Goal: Check status

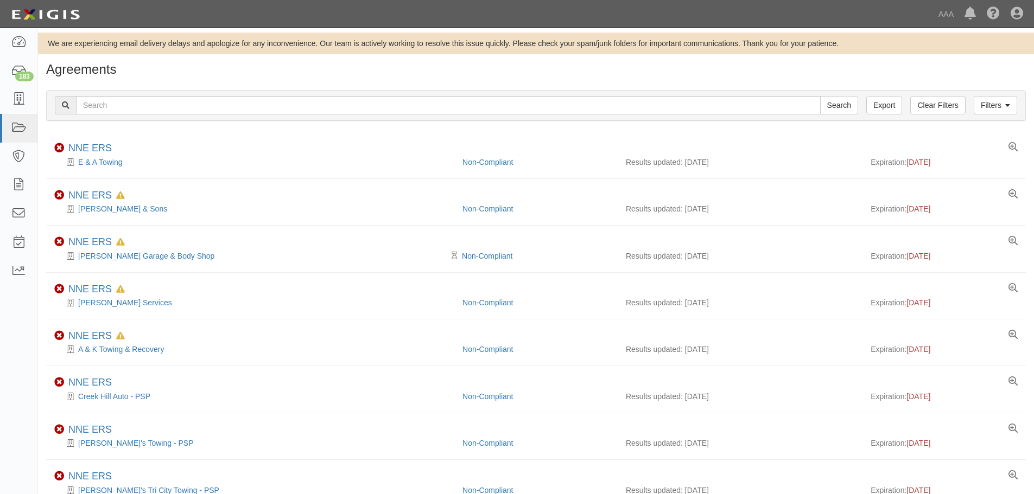
scroll to position [61, 0]
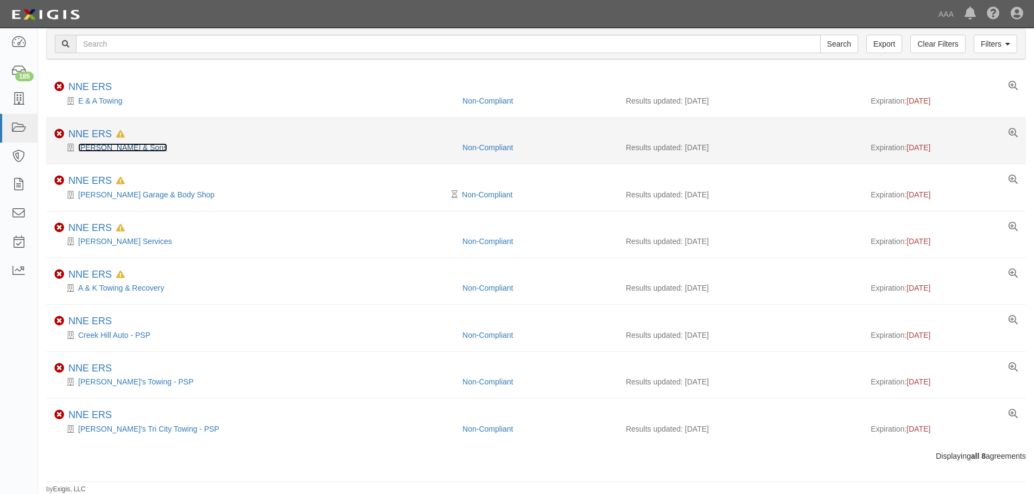
click at [118, 149] on link "[PERSON_NAME] & Sons" at bounding box center [122, 147] width 89 height 9
